Goal: Task Accomplishment & Management: Complete application form

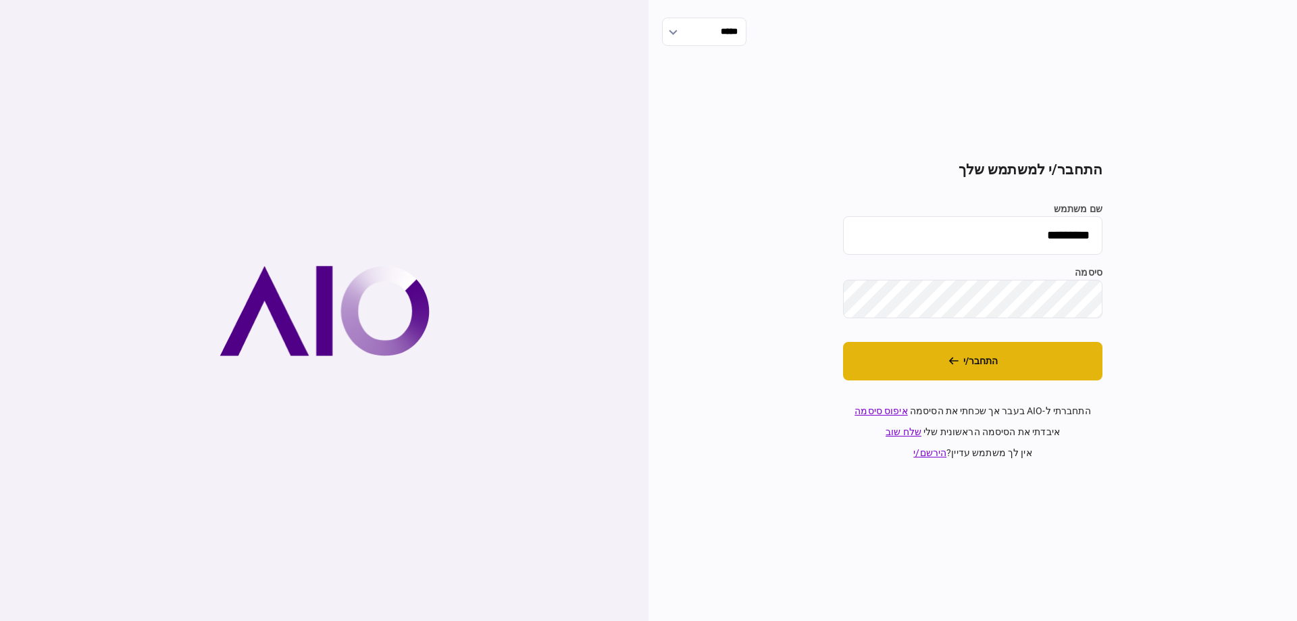
click at [896, 347] on button "התחבר/י" at bounding box center [972, 361] width 259 height 39
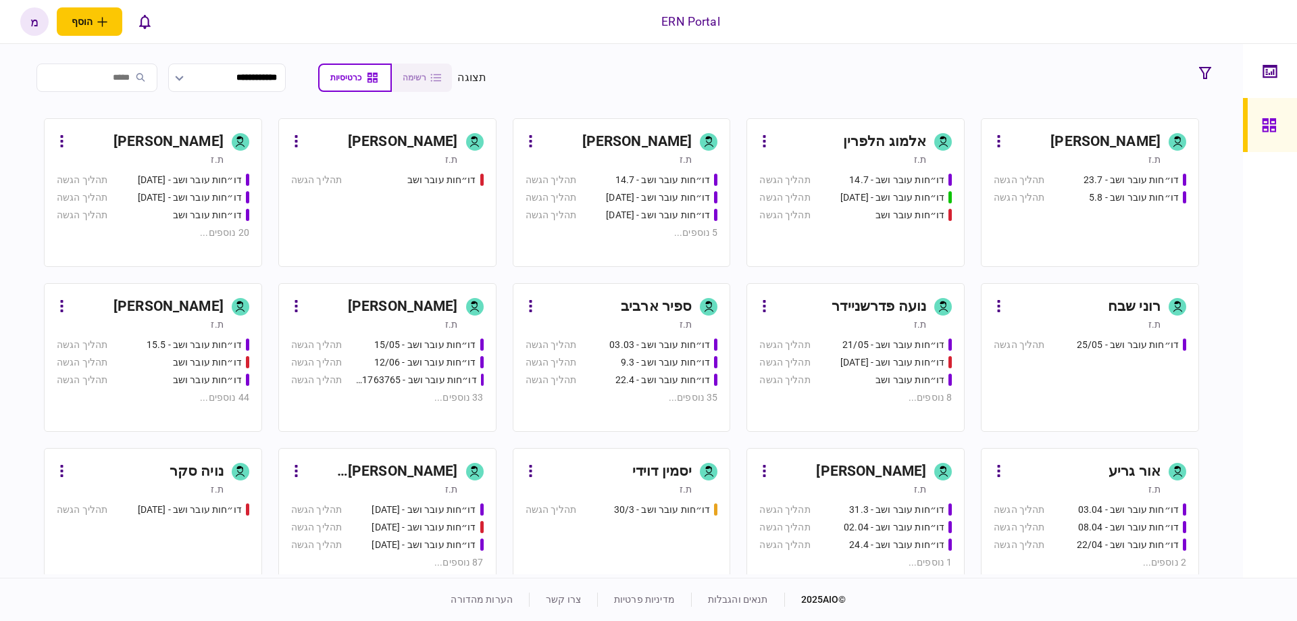
click at [355, 345] on div "דו״חות עובר ושב - 15/05 תהליך הגשה" at bounding box center [387, 345] width 193 height 14
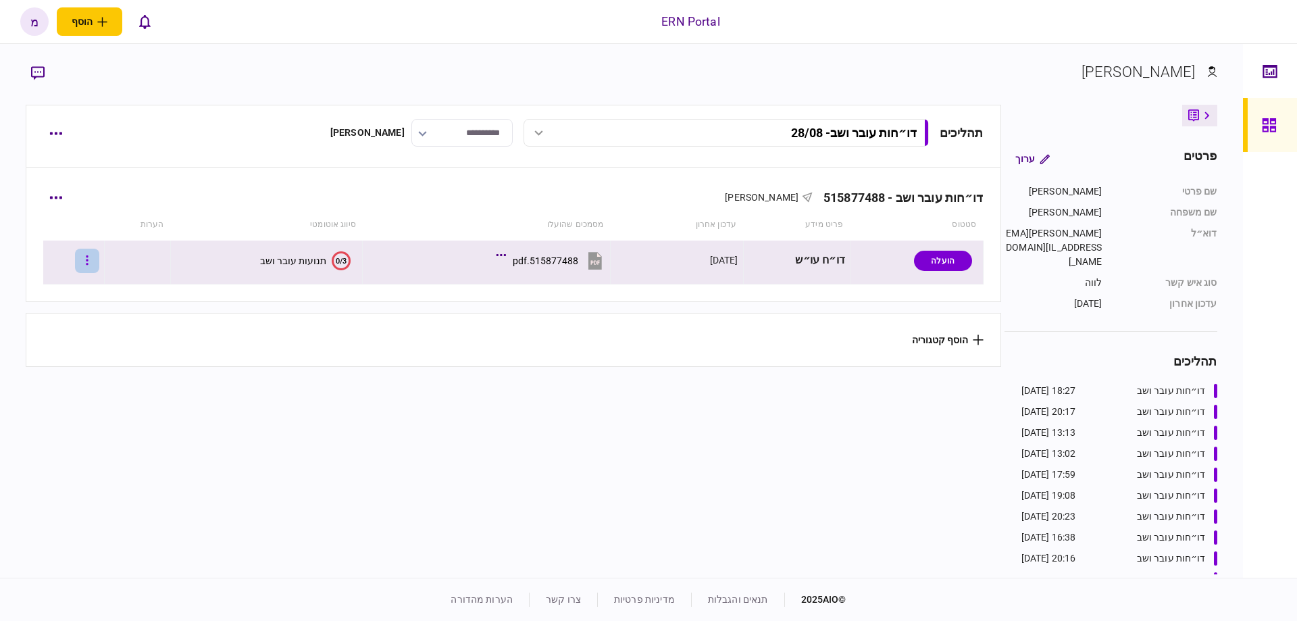
click at [99, 268] on button "button" at bounding box center [87, 261] width 24 height 24
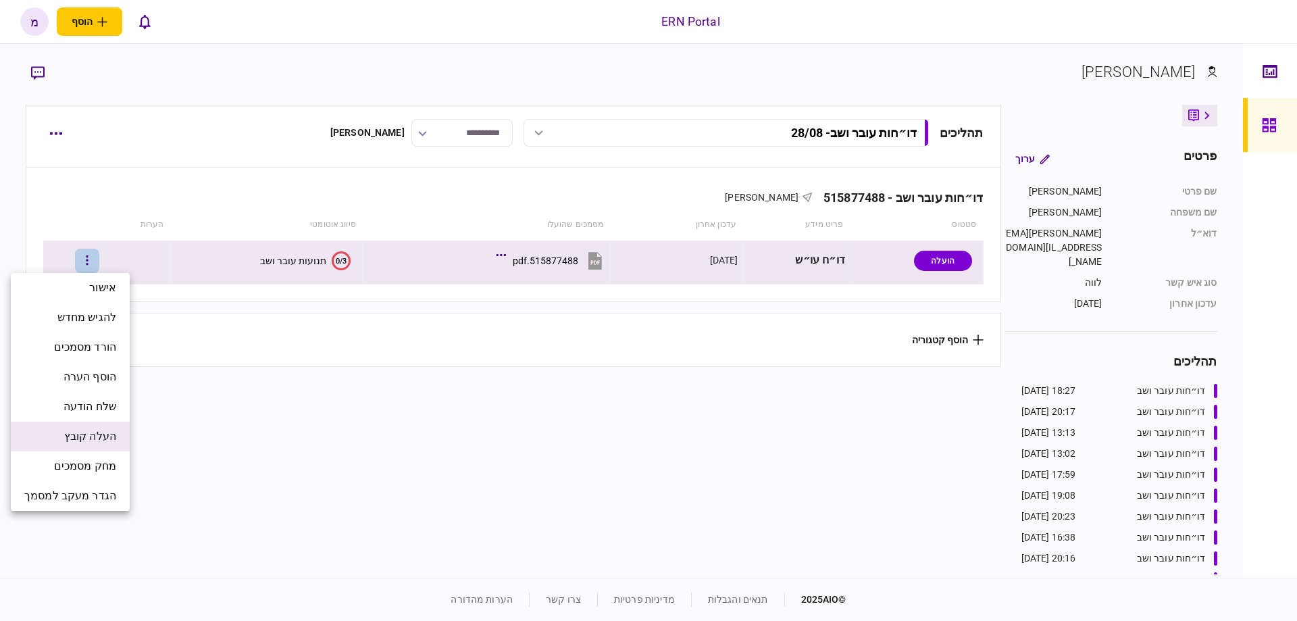
click at [99, 440] on span "העלה קובץ" at bounding box center [90, 436] width 52 height 16
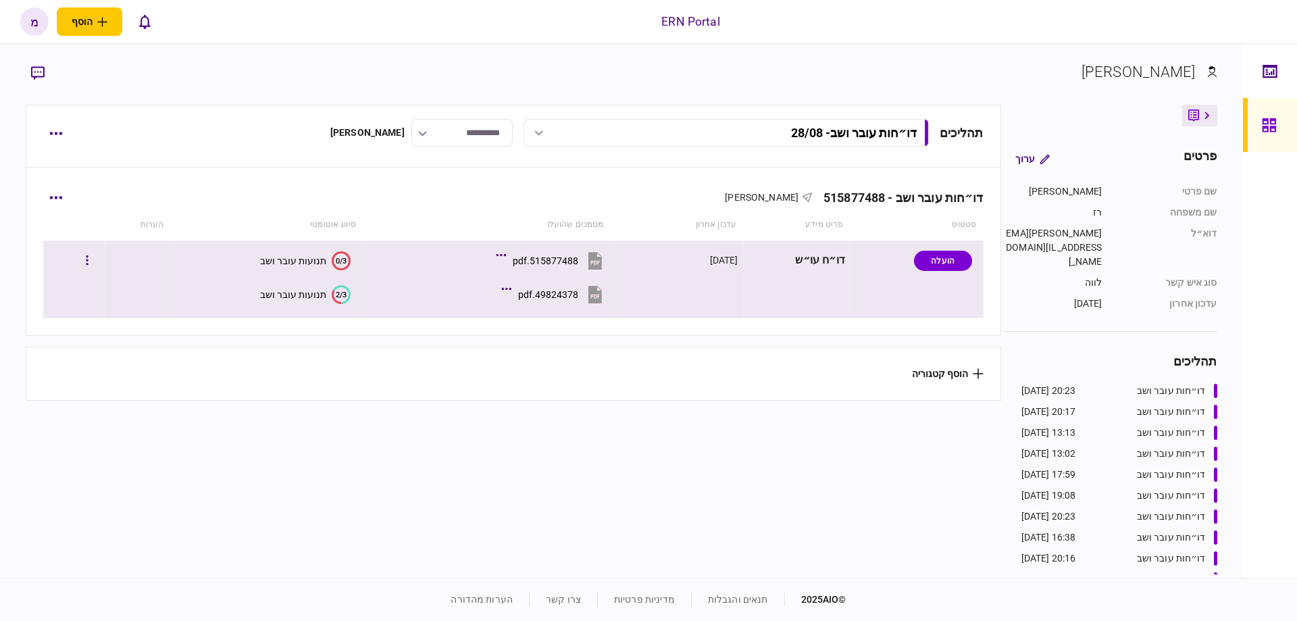
click at [340, 303] on icon "2/3" at bounding box center [341, 294] width 19 height 19
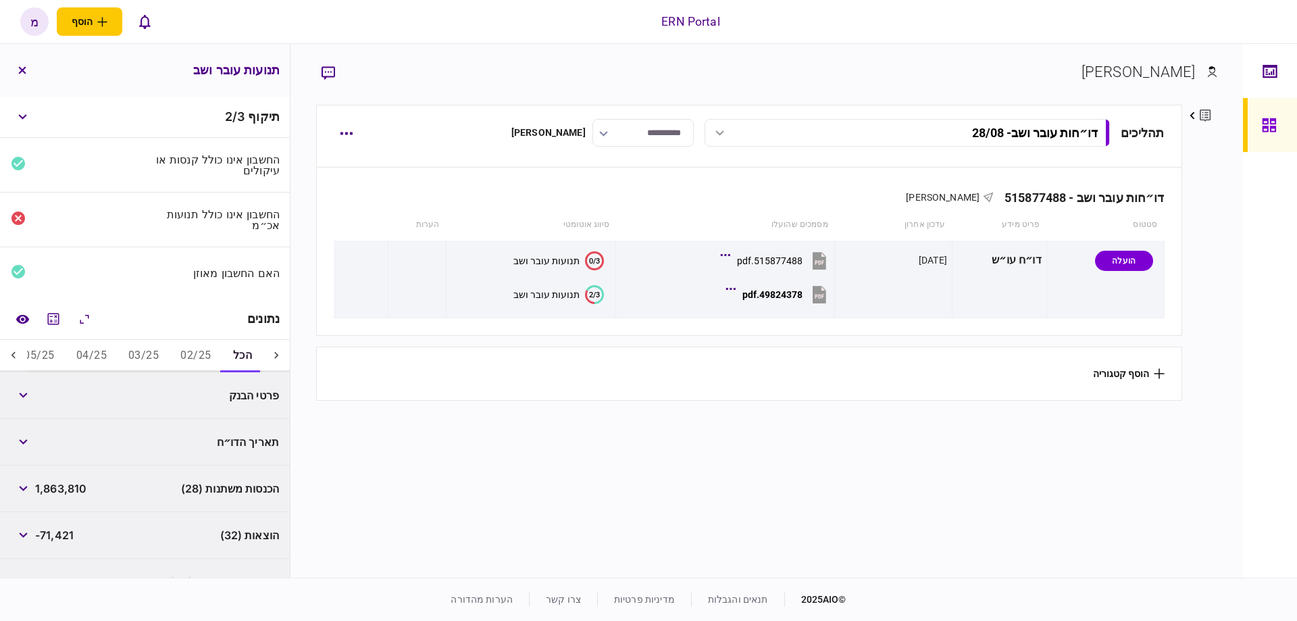
click at [18, 351] on icon at bounding box center [14, 356] width 14 height 14
click at [215, 354] on button "05/25" at bounding box center [209, 356] width 52 height 32
click at [57, 322] on icon "מחשבון" at bounding box center [53, 319] width 16 height 16
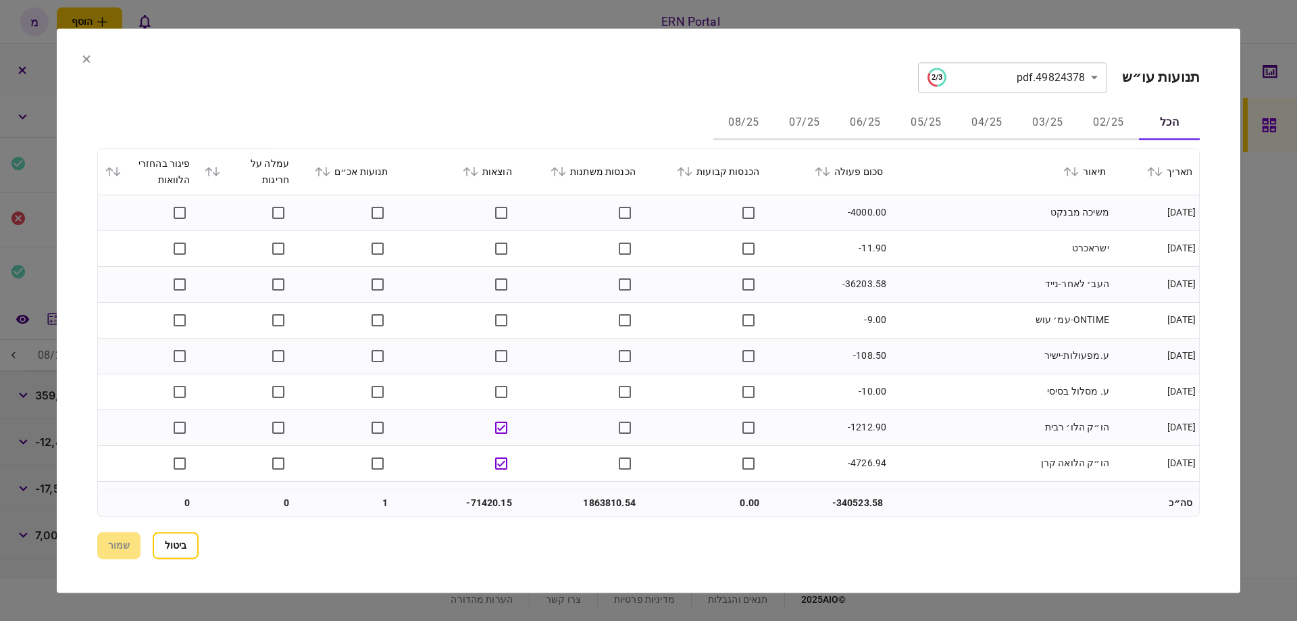
click at [324, 171] on button at bounding box center [323, 172] width 19 height 8
click at [479, 177] on div "הוצאות" at bounding box center [457, 171] width 110 height 16
click at [478, 175] on icon at bounding box center [474, 171] width 7 height 9
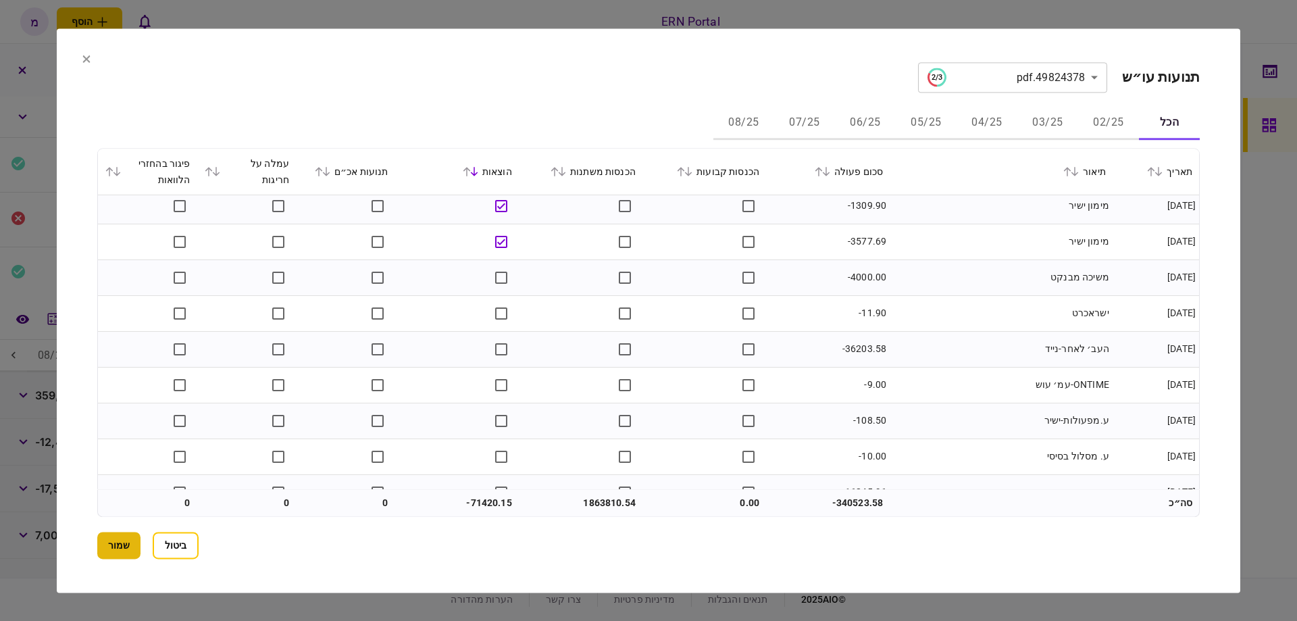
click at [124, 541] on button "שמור" at bounding box center [118, 545] width 43 height 27
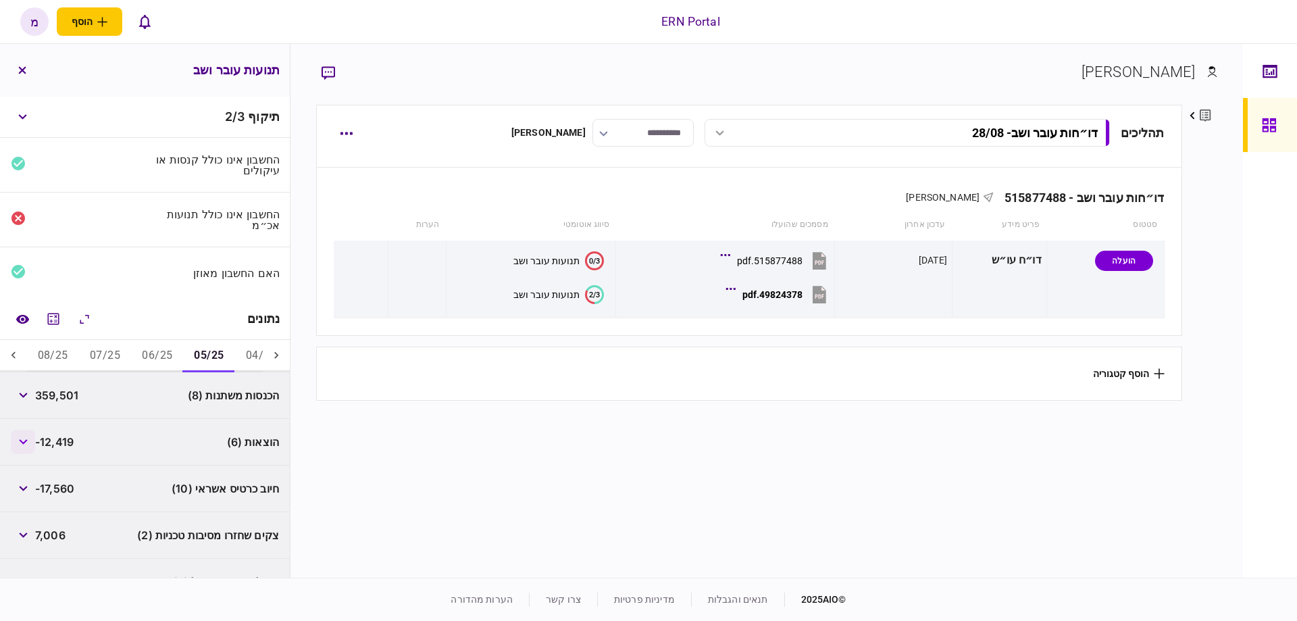
click at [20, 438] on button "button" at bounding box center [23, 442] width 24 height 24
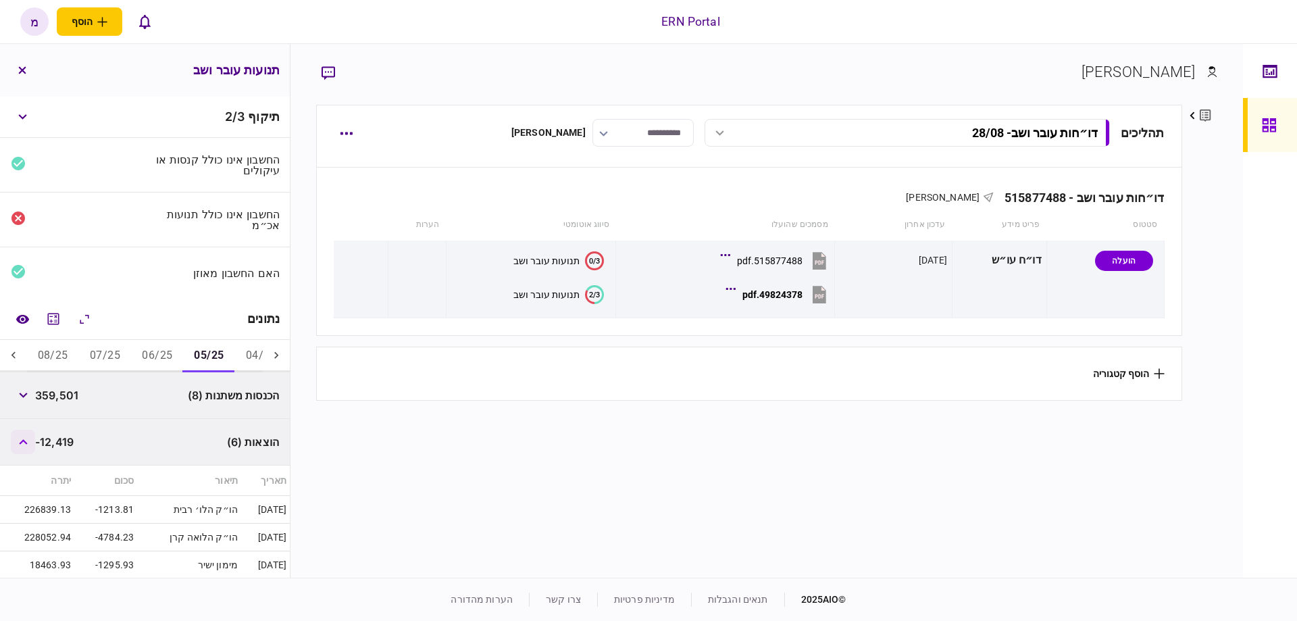
click at [24, 439] on icon "button" at bounding box center [23, 441] width 9 height 5
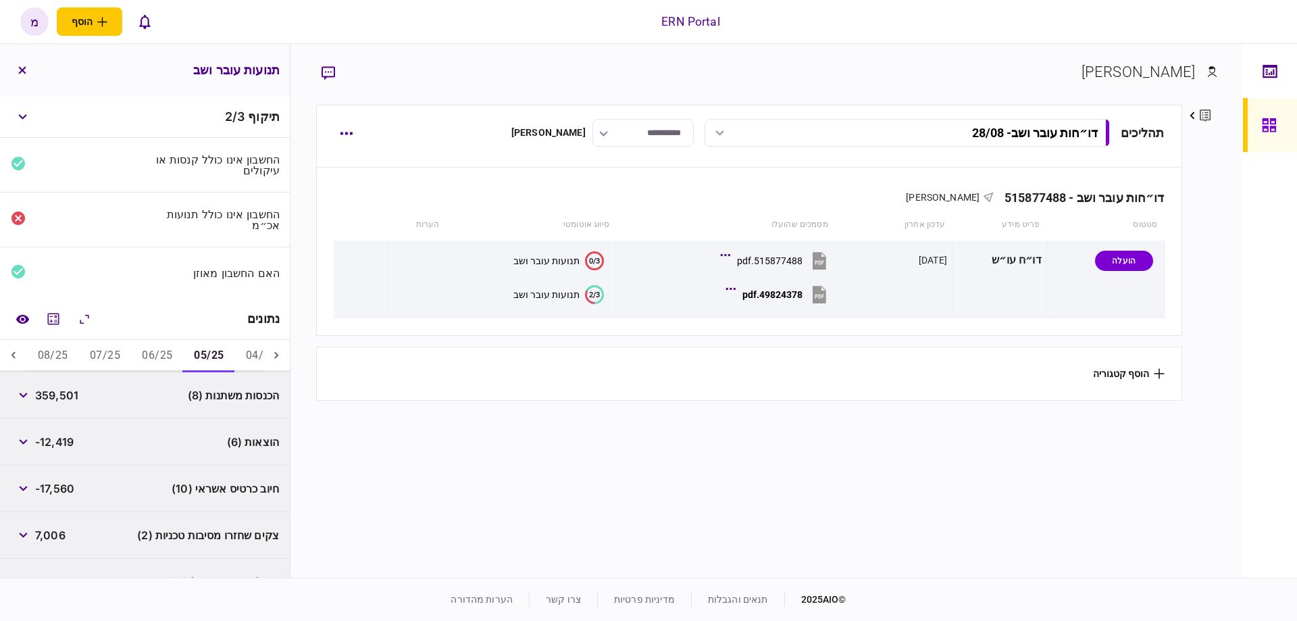
scroll to position [76, 0]
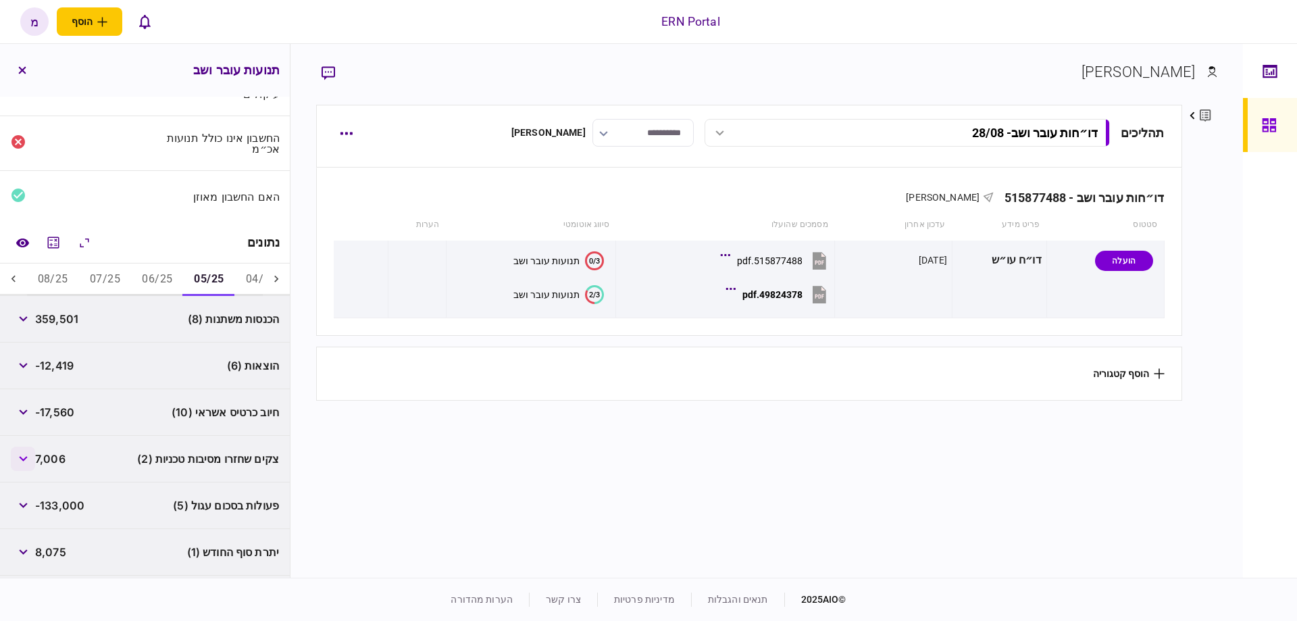
click at [32, 458] on button "button" at bounding box center [23, 459] width 24 height 24
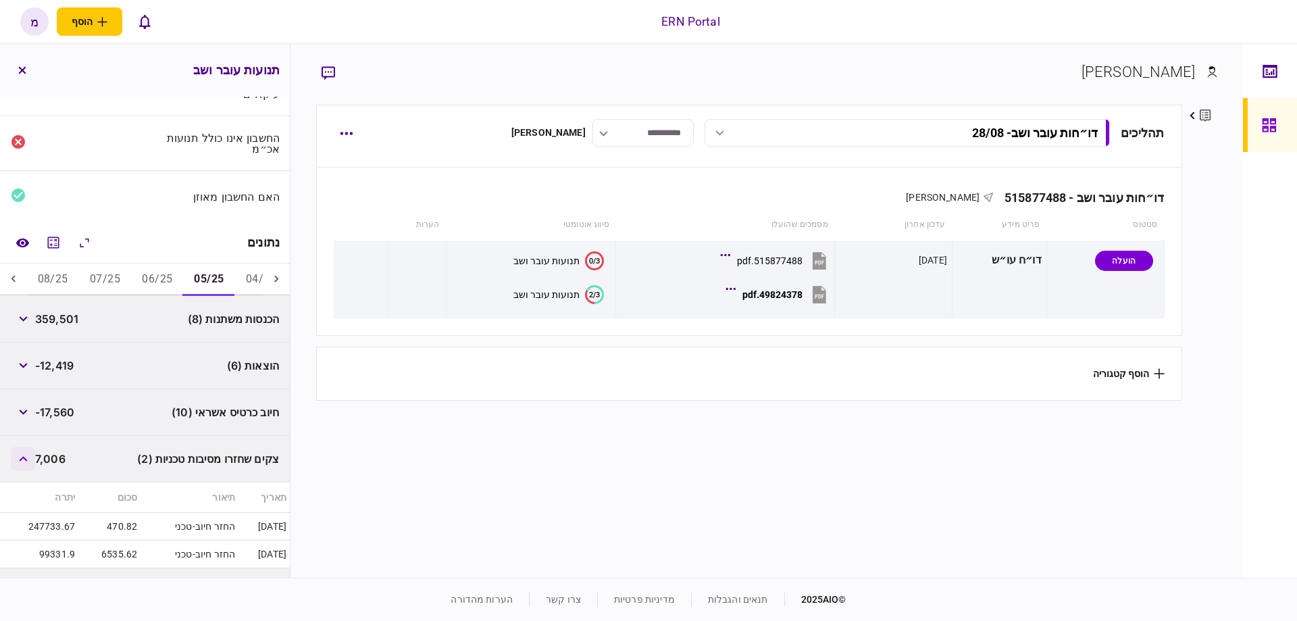
click at [32, 458] on button "button" at bounding box center [23, 459] width 24 height 24
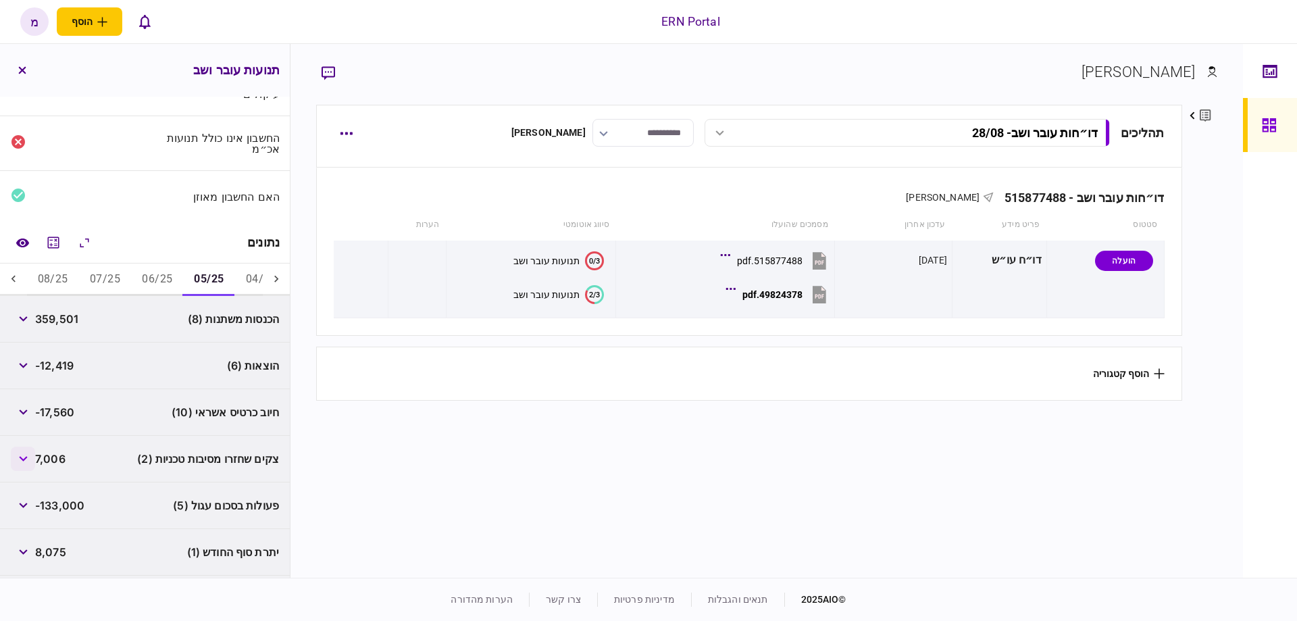
click at [26, 465] on button "button" at bounding box center [23, 459] width 24 height 24
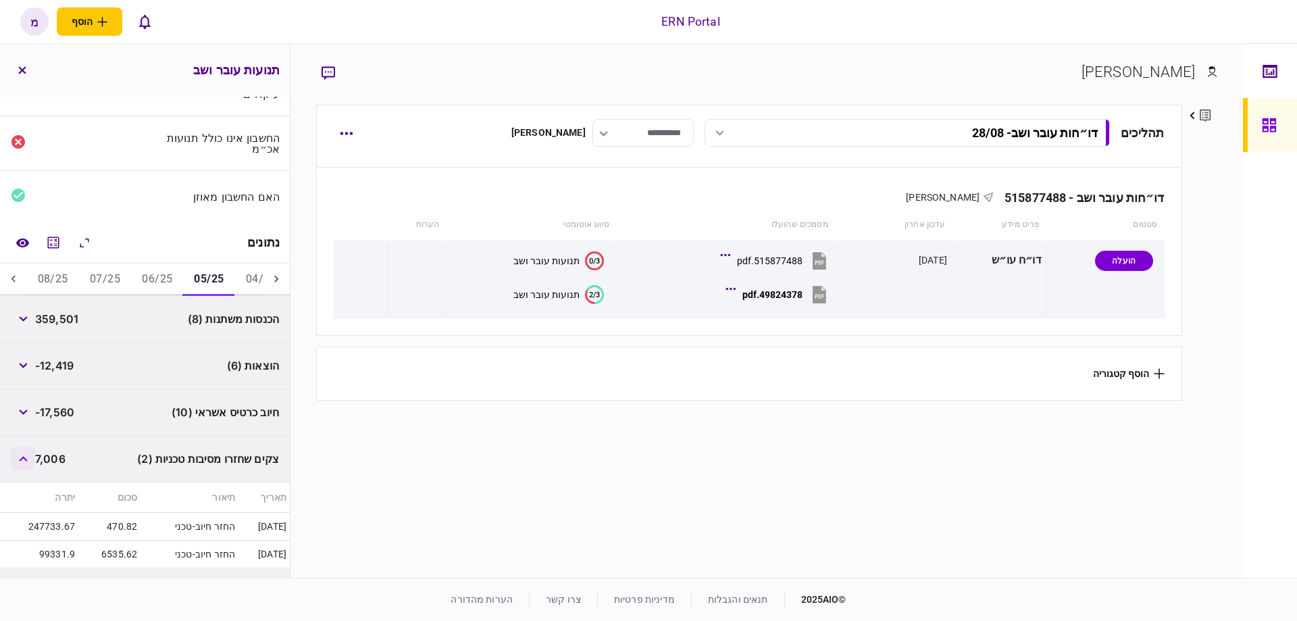
click at [25, 464] on button "button" at bounding box center [23, 459] width 24 height 24
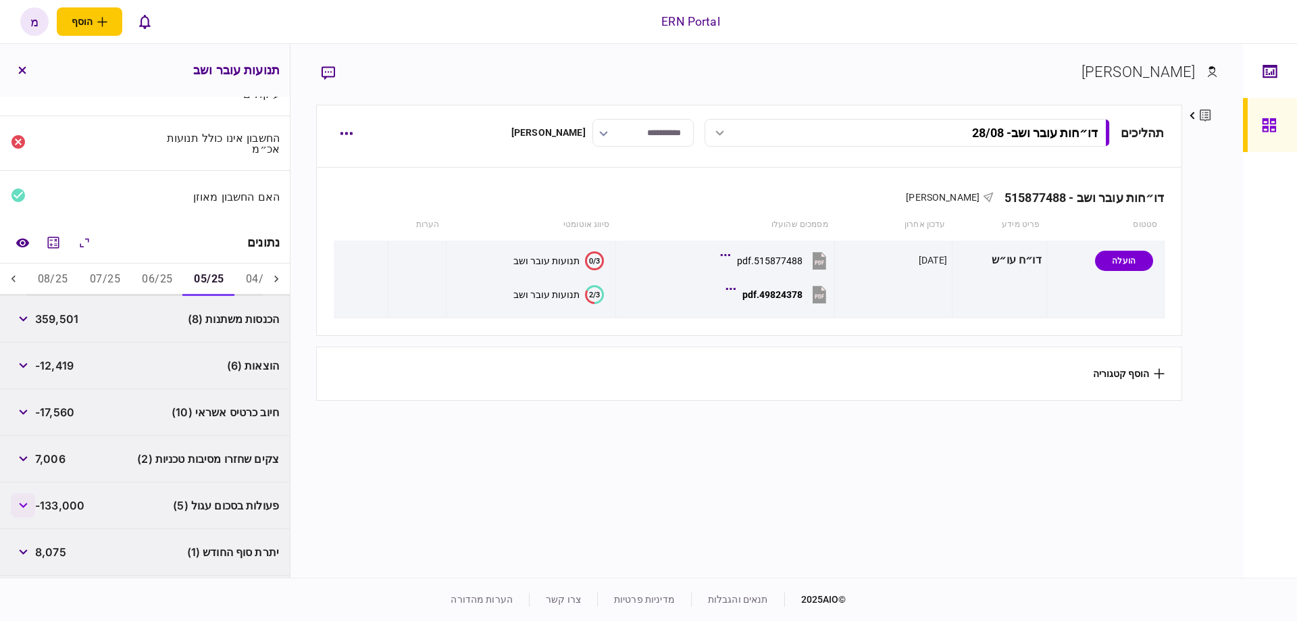
click at [24, 513] on button "button" at bounding box center [23, 505] width 24 height 24
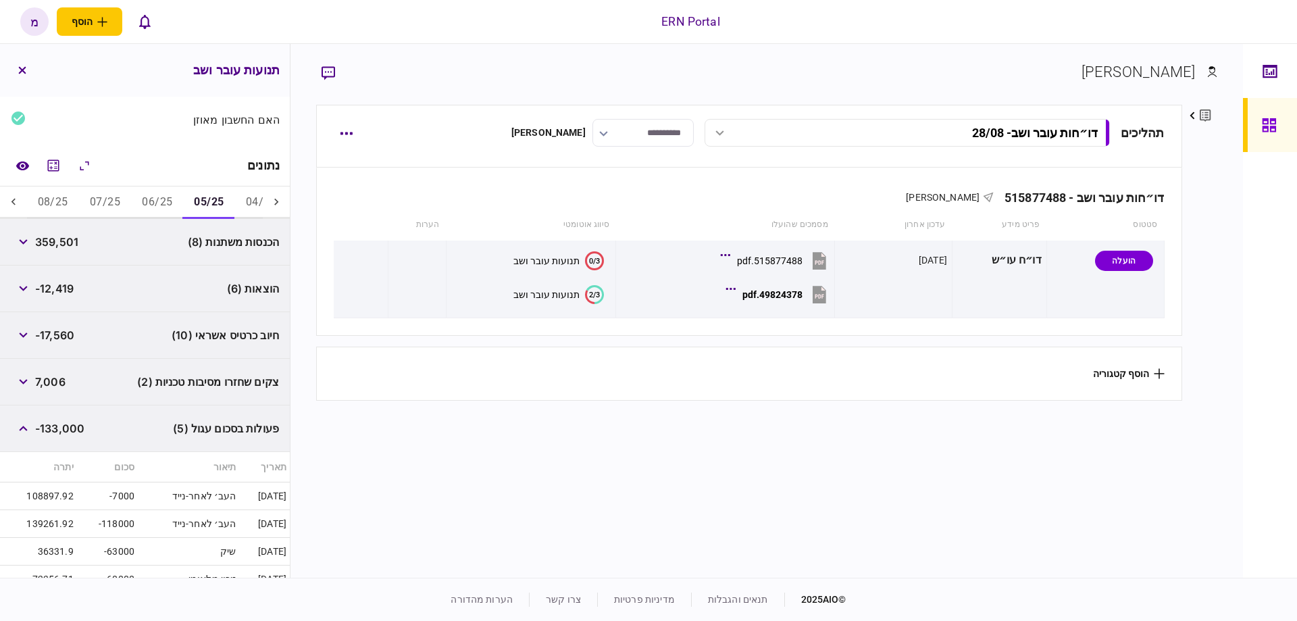
scroll to position [230, 0]
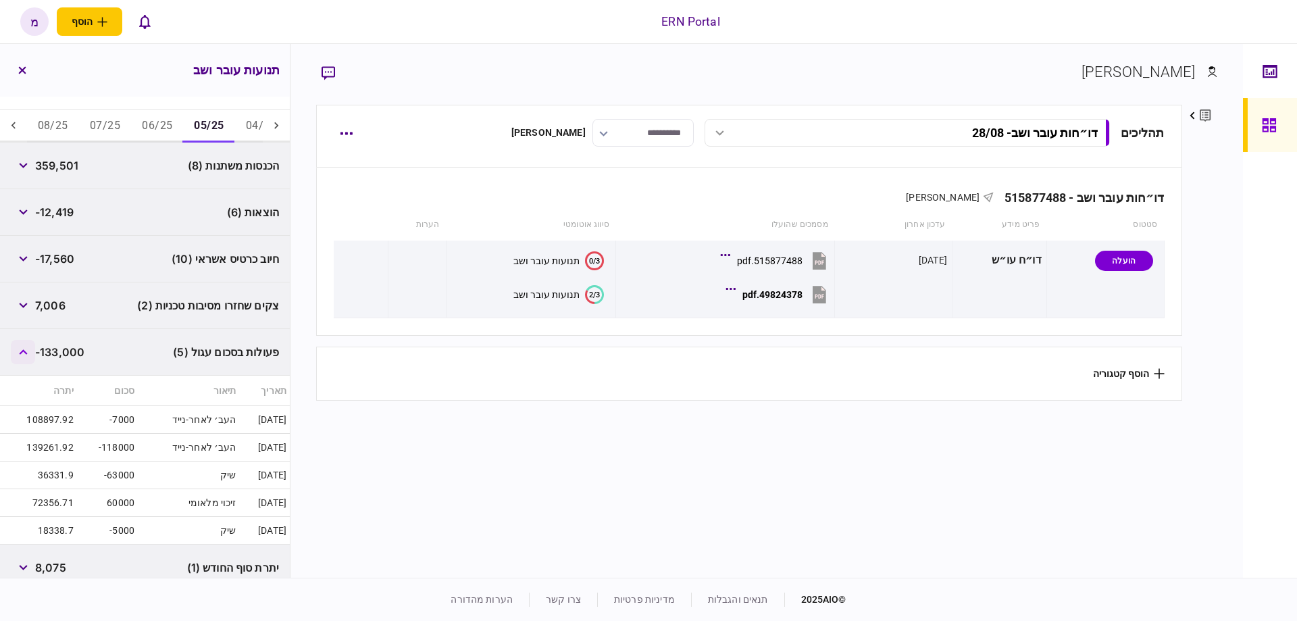
click at [22, 357] on button "button" at bounding box center [23, 352] width 24 height 24
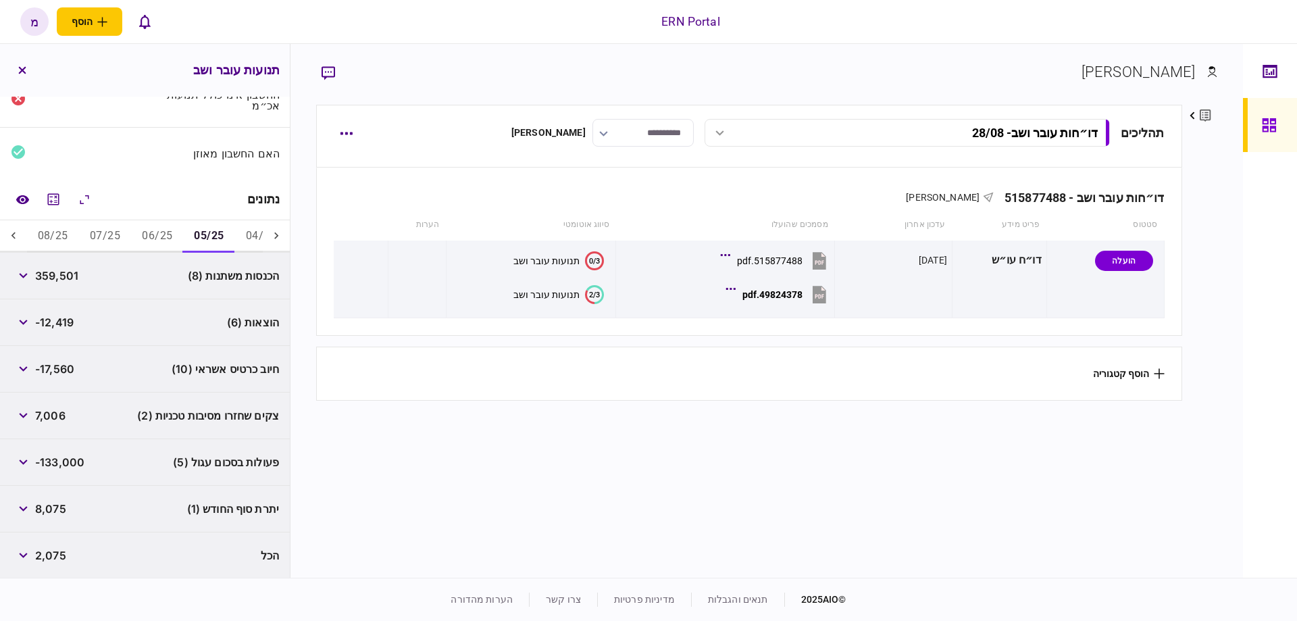
scroll to position [118, 0]
click at [159, 240] on button "06/25" at bounding box center [157, 238] width 52 height 32
click at [30, 360] on button "button" at bounding box center [23, 370] width 24 height 24
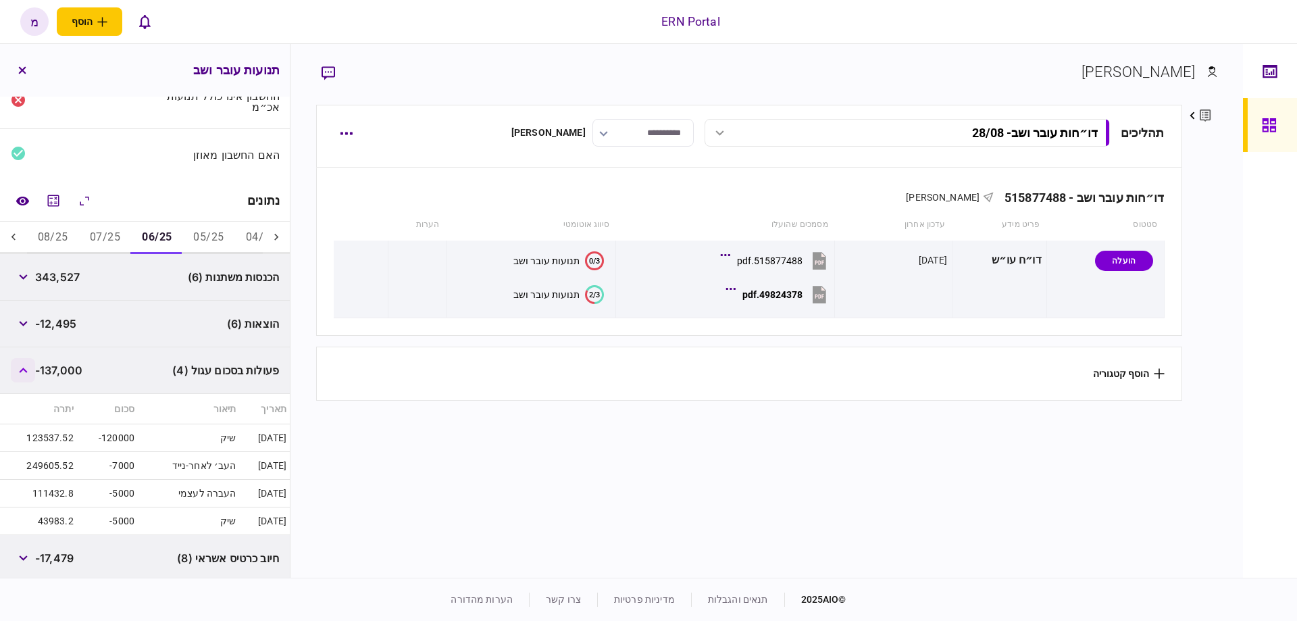
click at [26, 367] on icon "button" at bounding box center [23, 369] width 9 height 5
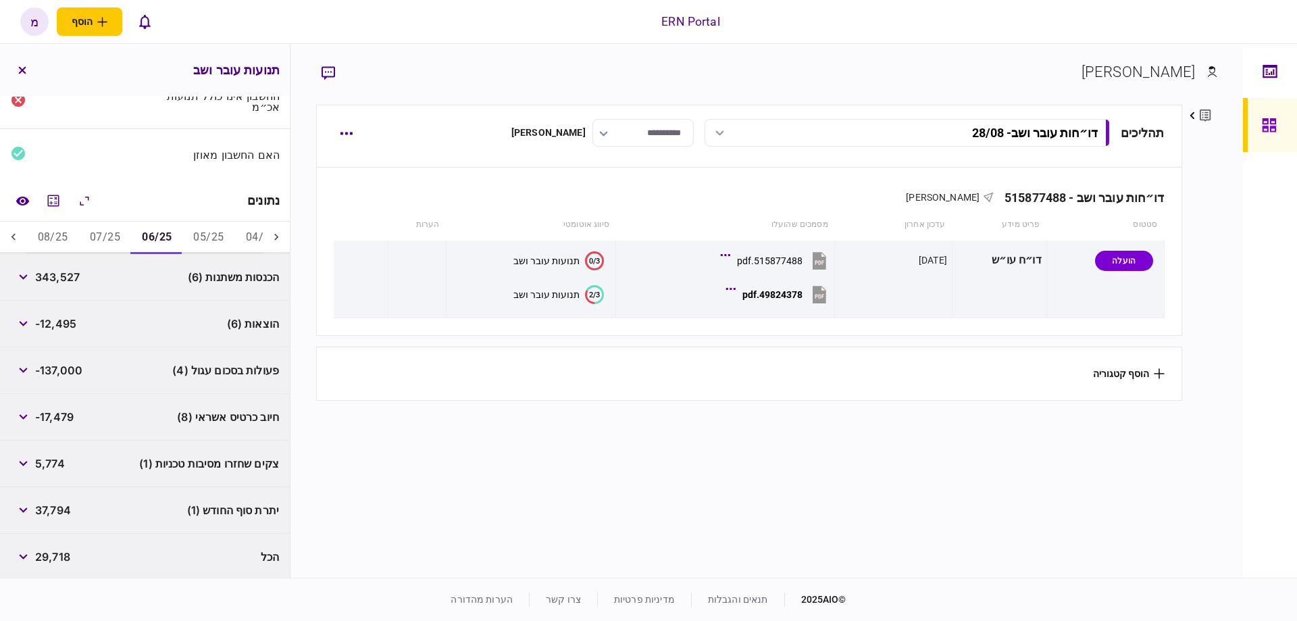
click at [122, 239] on button "07/25" at bounding box center [105, 238] width 52 height 32
click at [27, 363] on button "button" at bounding box center [23, 370] width 24 height 24
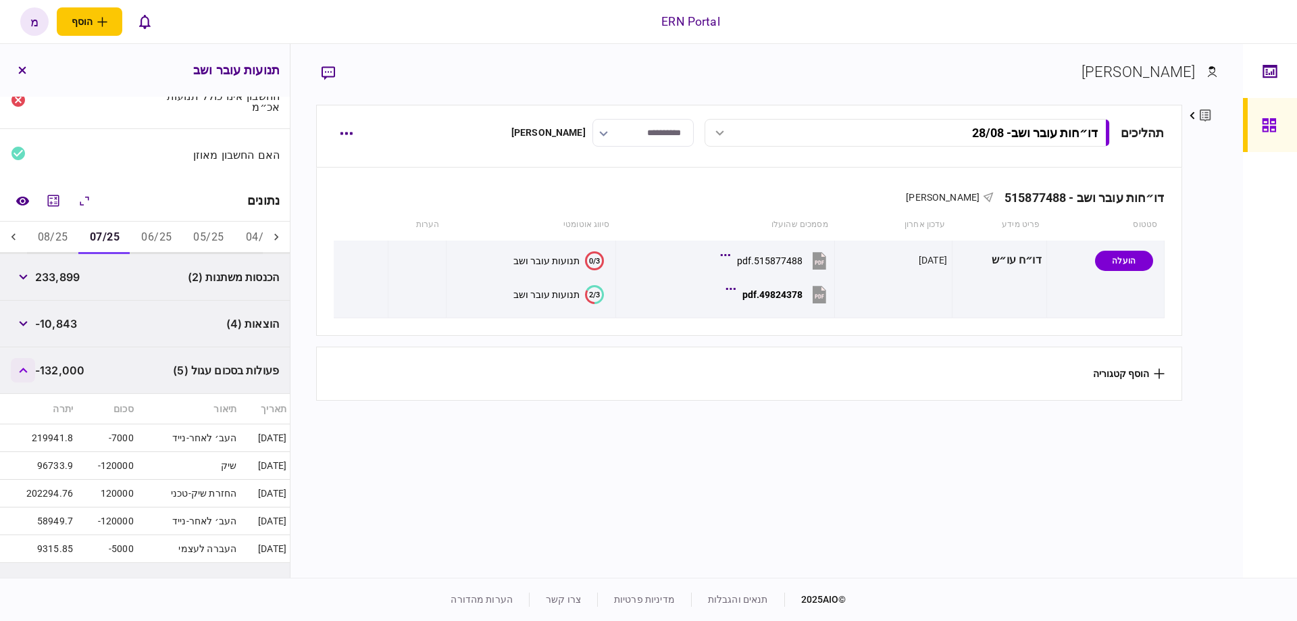
click at [27, 367] on icon "button" at bounding box center [23, 369] width 9 height 5
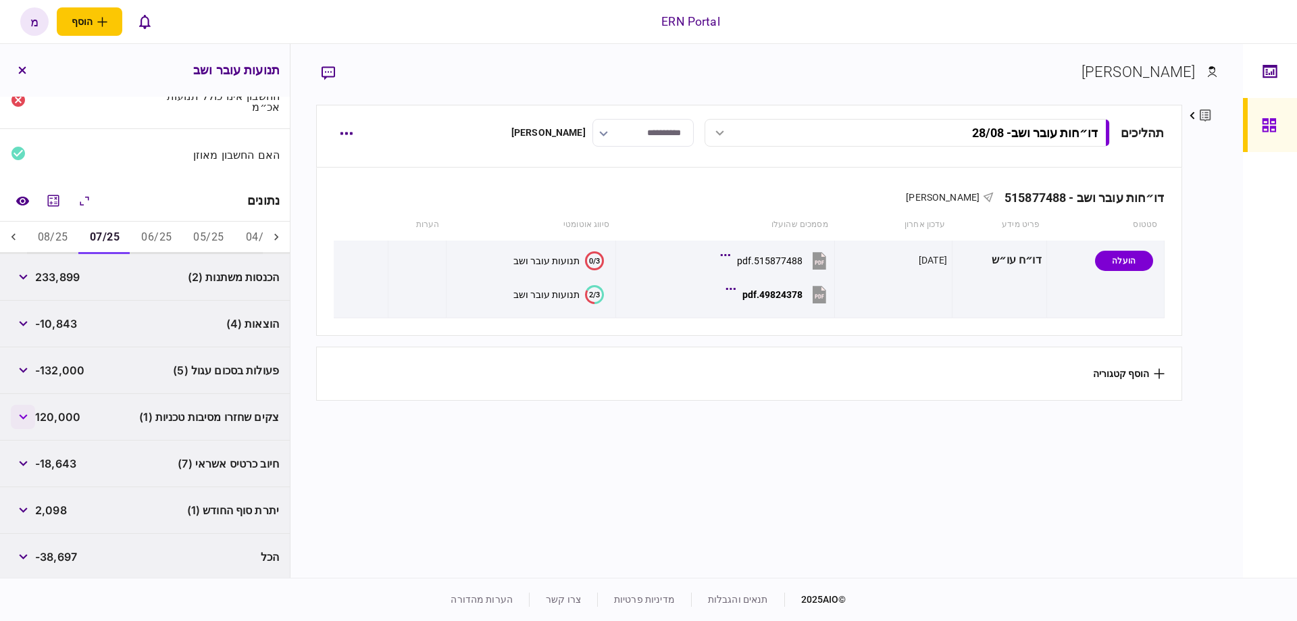
click at [32, 415] on button "button" at bounding box center [23, 417] width 24 height 24
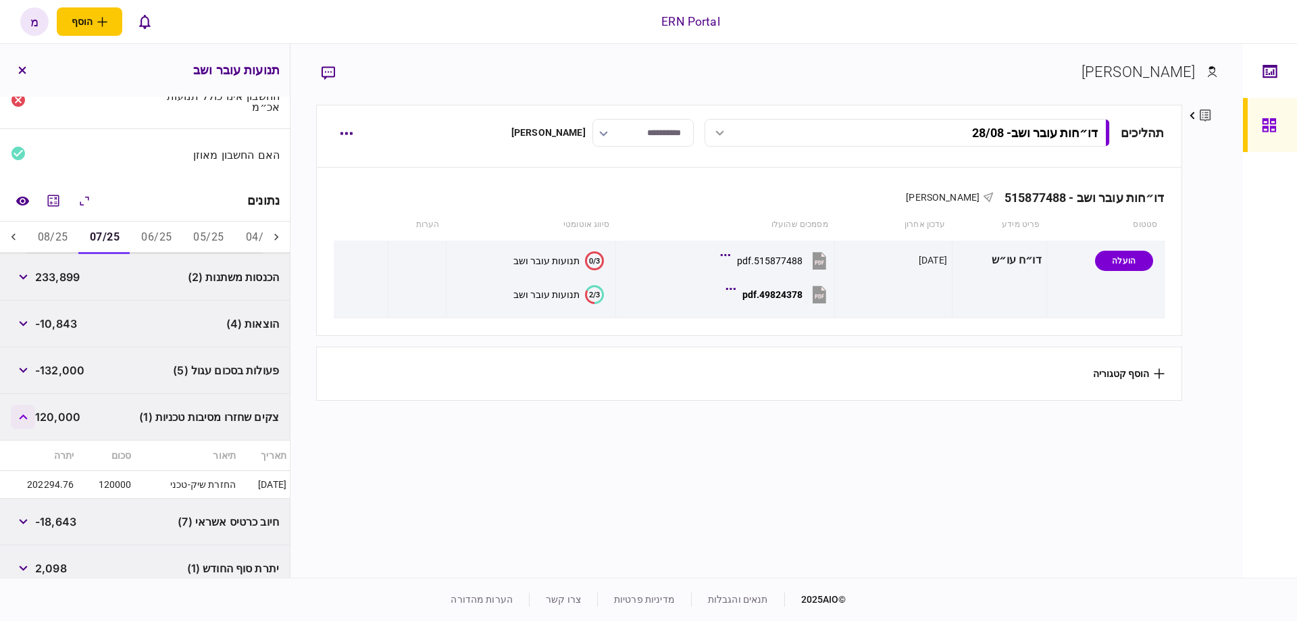
click at [28, 419] on button "button" at bounding box center [23, 417] width 24 height 24
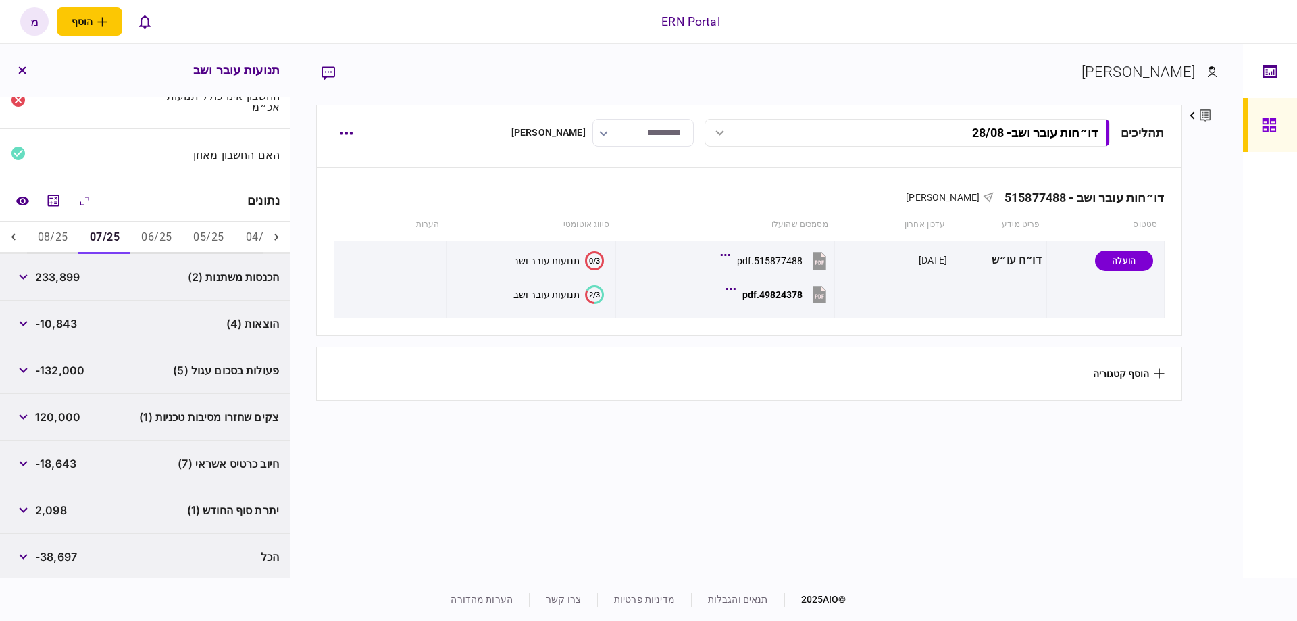
click at [53, 236] on button "08/25" at bounding box center [53, 238] width 52 height 32
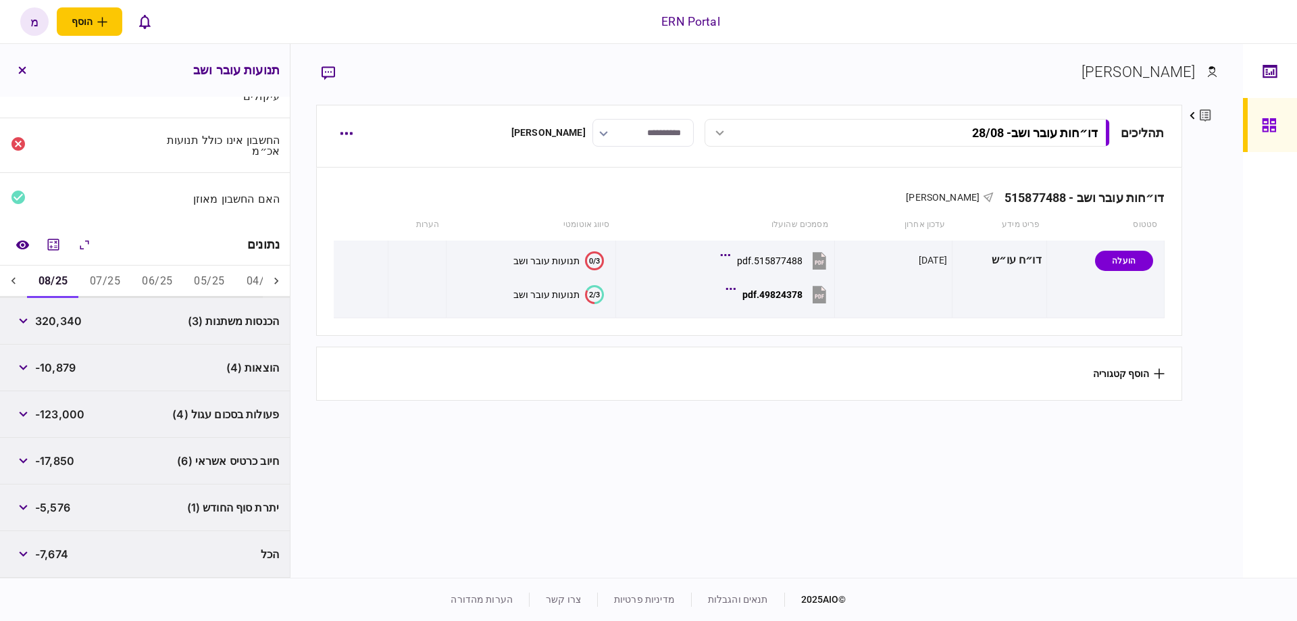
scroll to position [72, 0]
click at [26, 414] on icon "button" at bounding box center [23, 416] width 9 height 5
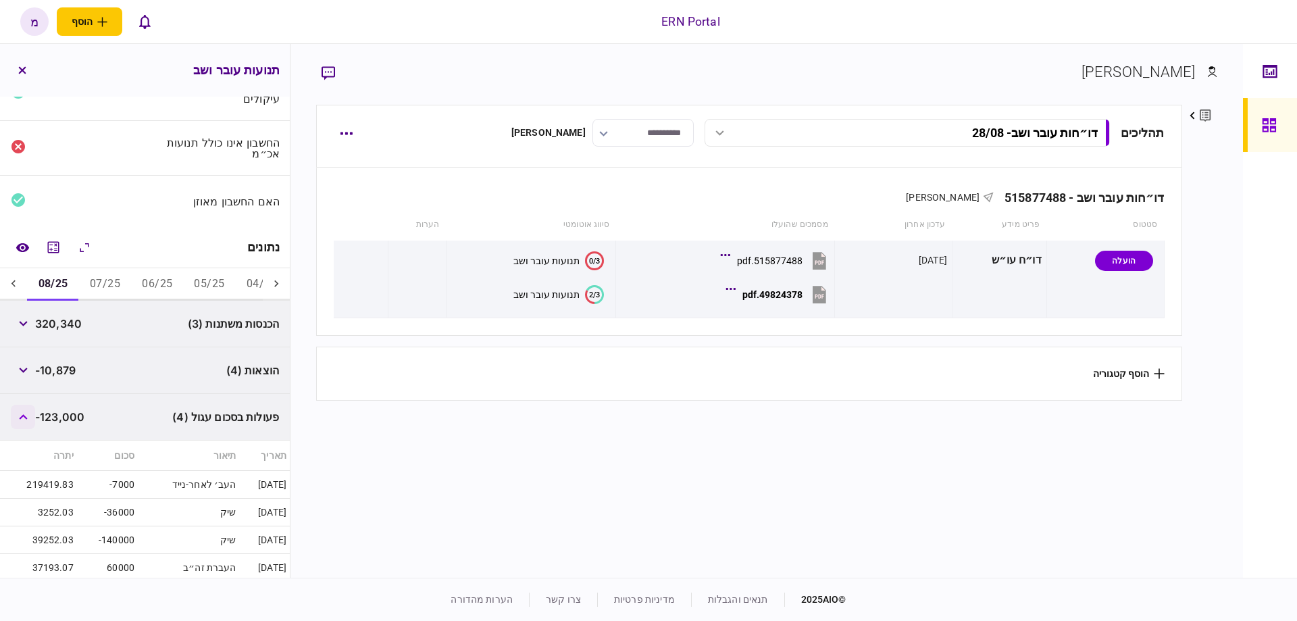
scroll to position [148, 0]
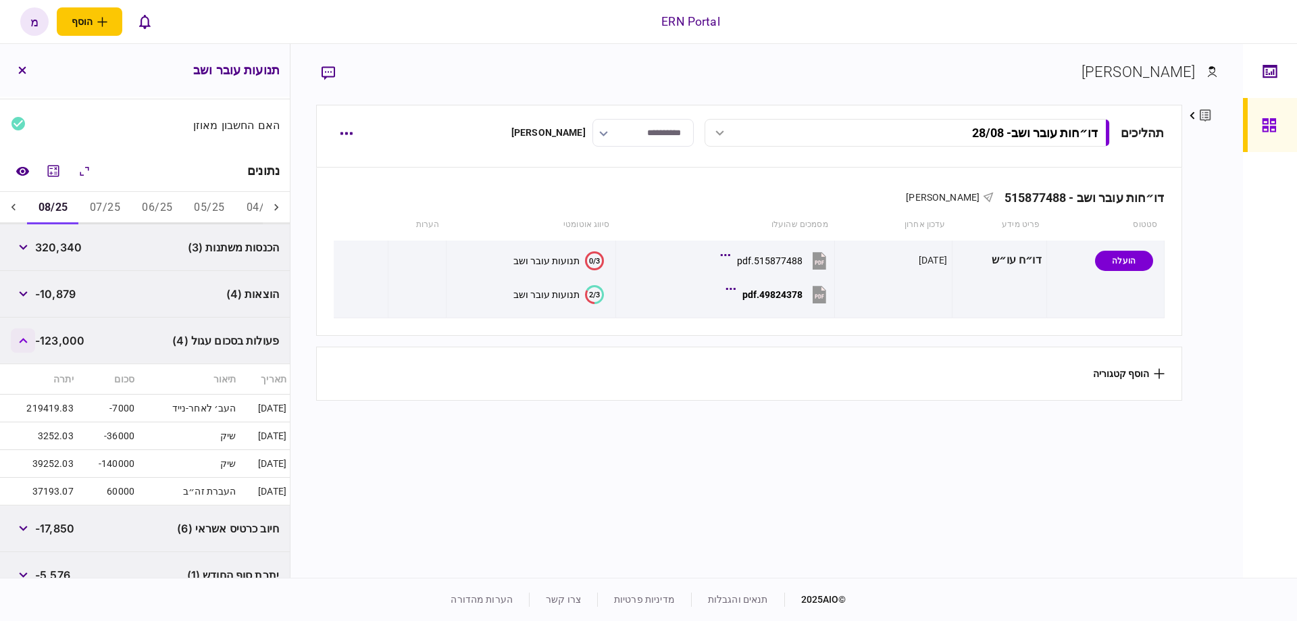
click at [28, 334] on button "button" at bounding box center [23, 340] width 24 height 24
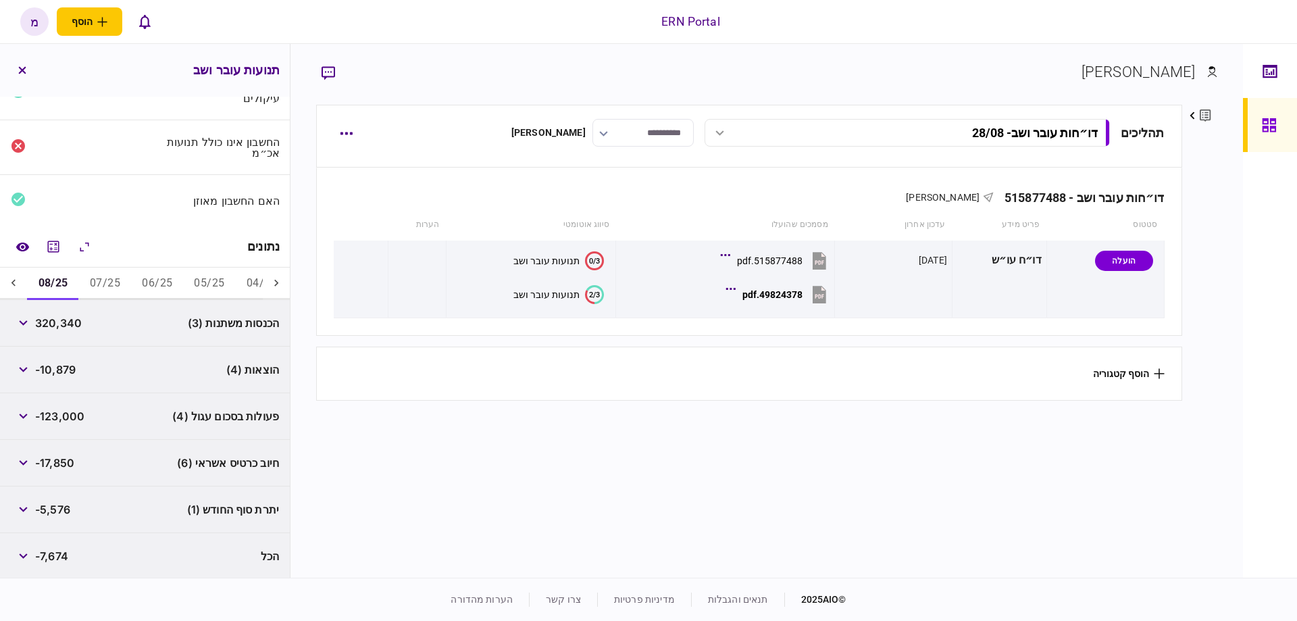
scroll to position [72, 0]
click at [19, 375] on button "button" at bounding box center [23, 370] width 24 height 24
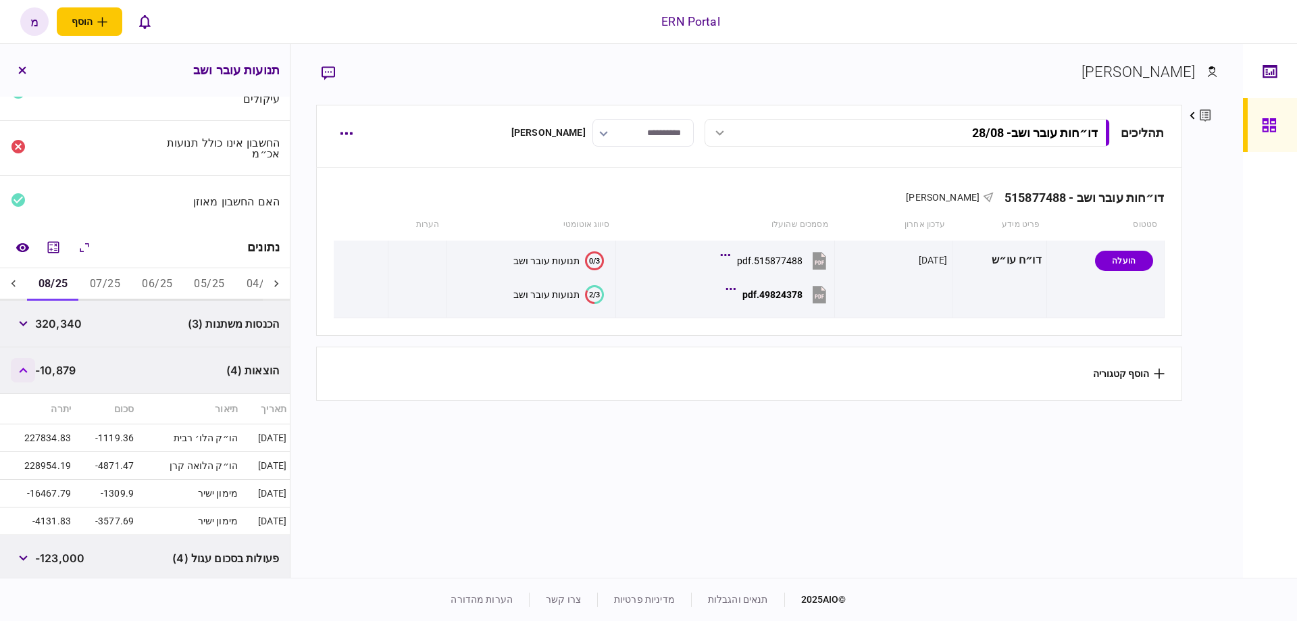
click at [26, 367] on icon "button" at bounding box center [23, 369] width 9 height 5
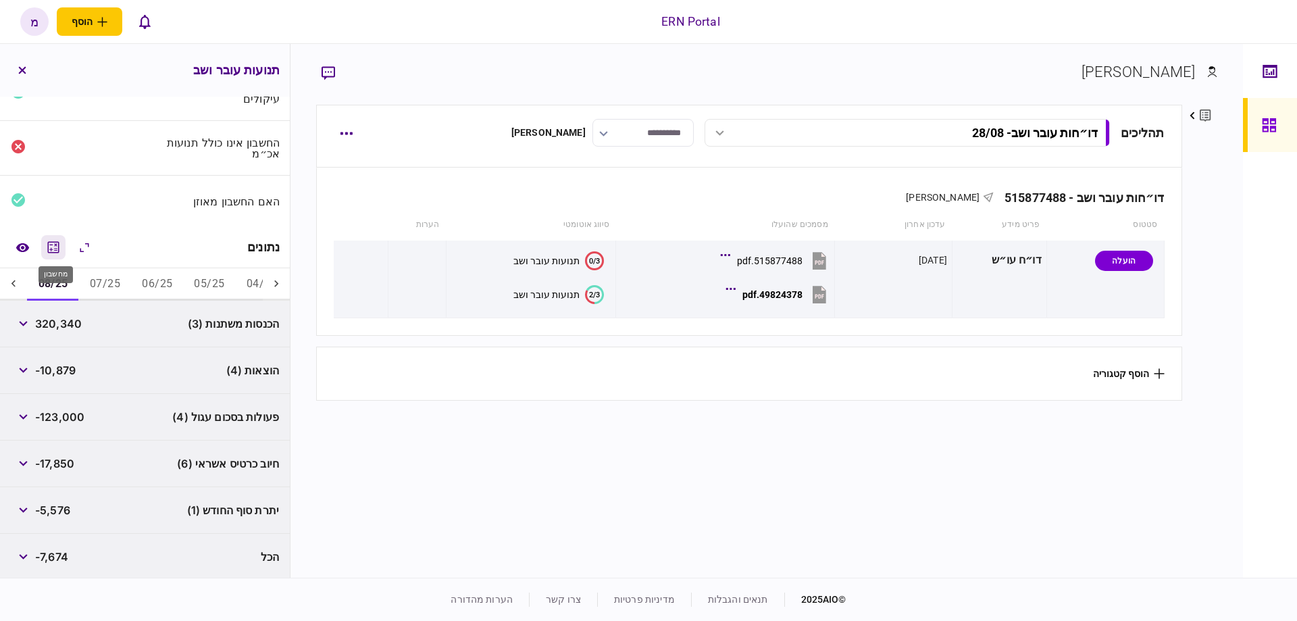
click at [53, 245] on icon "מחשבון" at bounding box center [53, 247] width 16 height 16
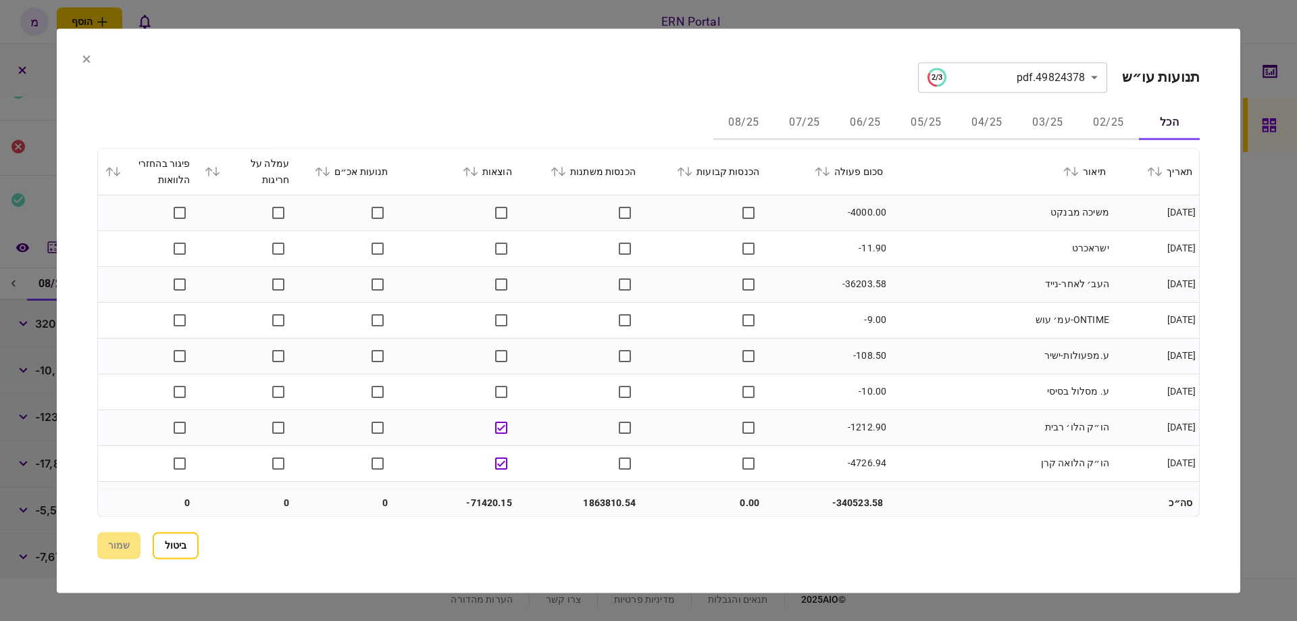
click at [567, 164] on div "הכנסות משתנות" at bounding box center [581, 171] width 110 height 16
click at [566, 175] on icon at bounding box center [562, 171] width 8 height 9
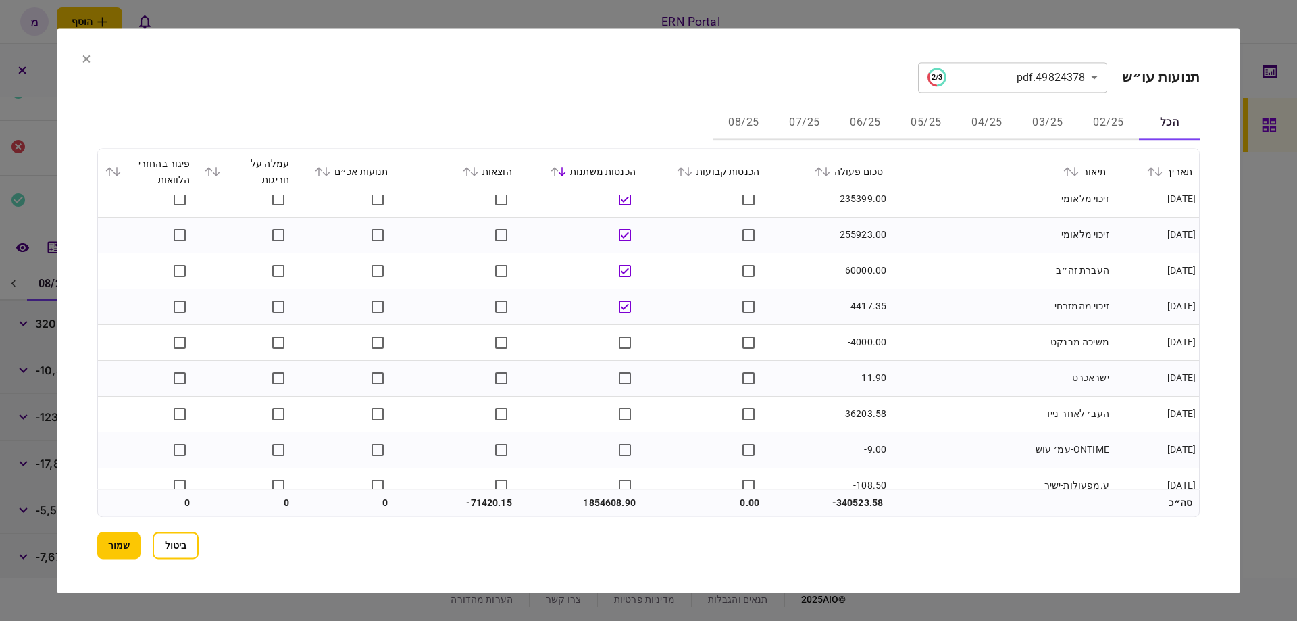
scroll to position [842, 0]
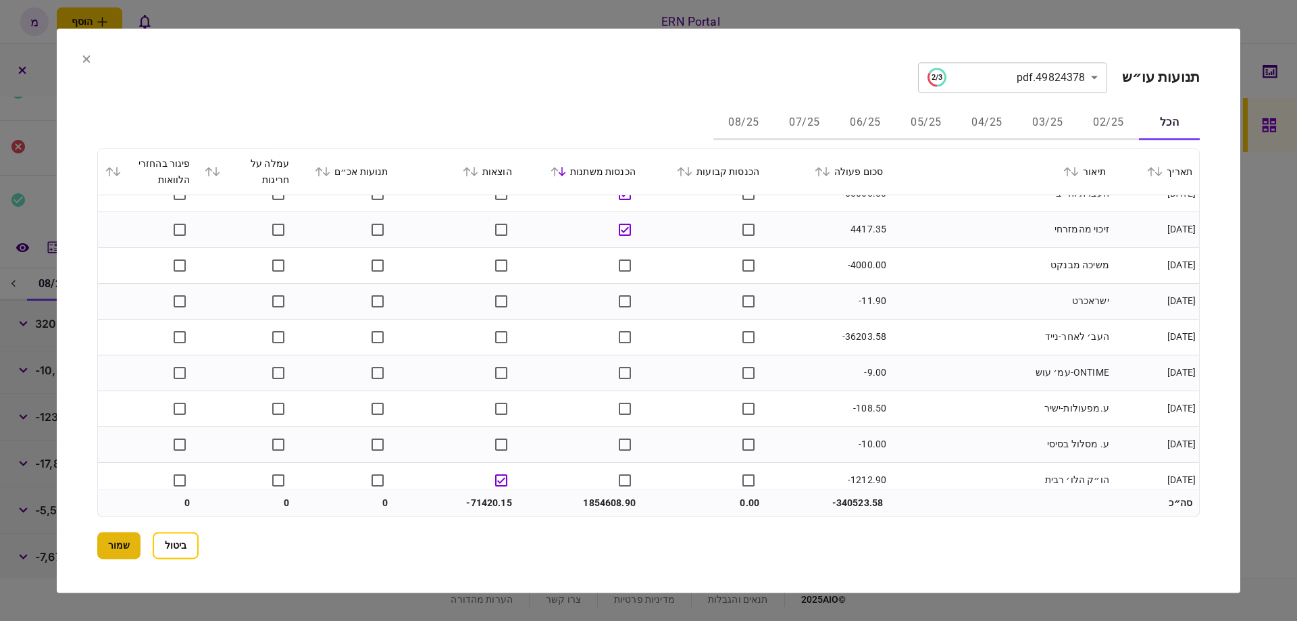
click at [127, 548] on button "שמור" at bounding box center [118, 545] width 43 height 27
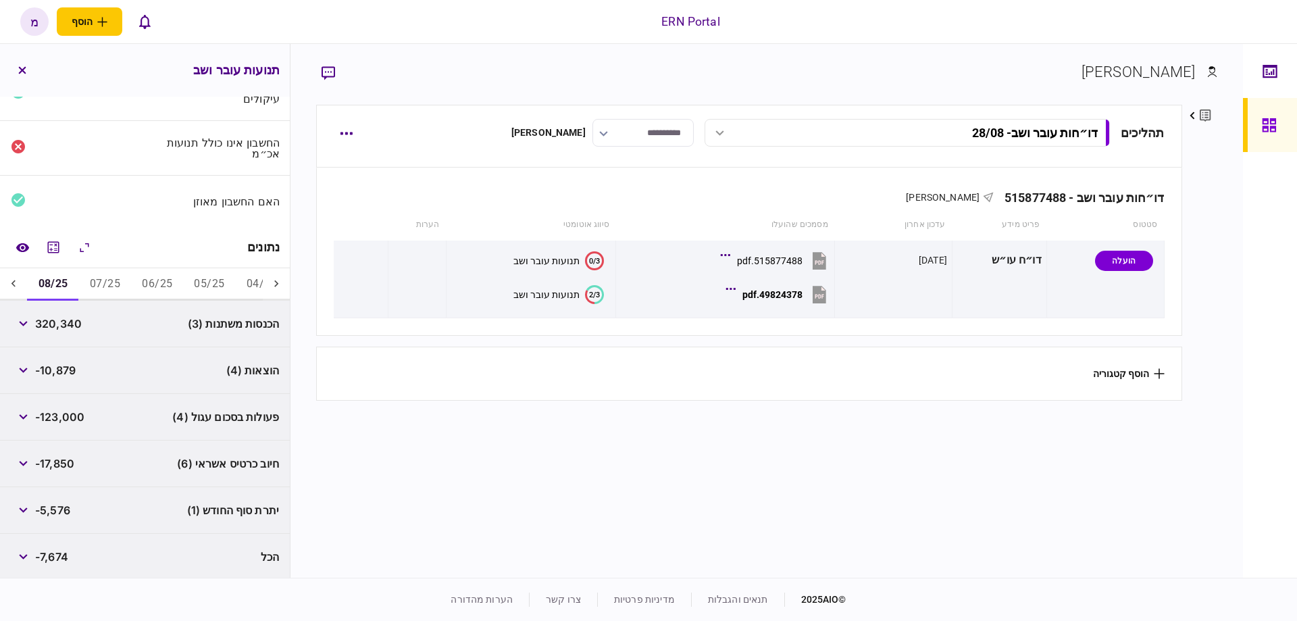
drag, startPoint x: 651, startPoint y: 457, endPoint x: 677, endPoint y: 459, distance: 25.7
click at [669, 457] on section "תהליכים דו״חות עובר ושב - 28/08 דו״חות עובר ושב - 28/08 20:23 28/08/2025 דו״חות…" at bounding box center [748, 339] width 865 height 469
click at [50, 239] on icon "מחשבון" at bounding box center [53, 247] width 16 height 16
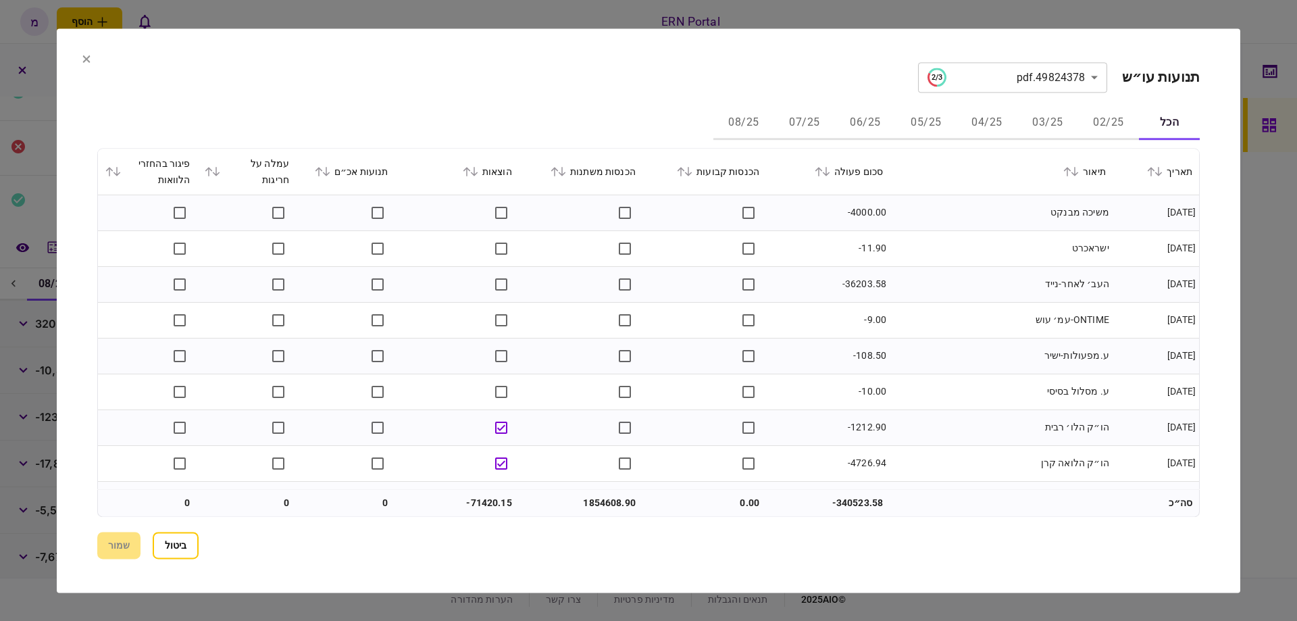
click at [77, 61] on section "**********" at bounding box center [648, 310] width 1183 height 564
click at [82, 58] on icon at bounding box center [86, 59] width 8 height 8
